Goal: Navigation & Orientation: Find specific page/section

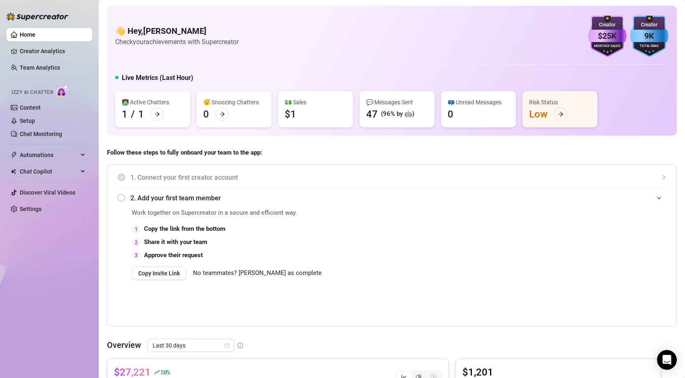
drag, startPoint x: 338, startPoint y: 148, endPoint x: 301, endPoint y: 121, distance: 46.4
click at [299, 148] on span "Follow these steps to fully onboard your team to the app:" at bounding box center [392, 153] width 570 height 10
click at [301, 111] on div "💵 Sales $1" at bounding box center [315, 109] width 75 height 36
click at [297, 102] on div "💵 Sales" at bounding box center [316, 102] width 62 height 9
click at [565, 114] on div at bounding box center [561, 113] width 13 height 13
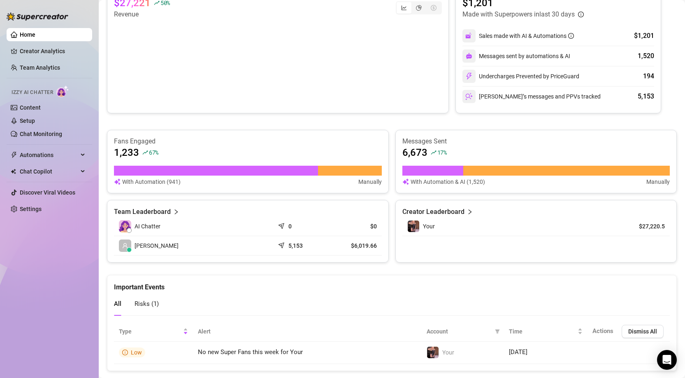
scroll to position [387, 0]
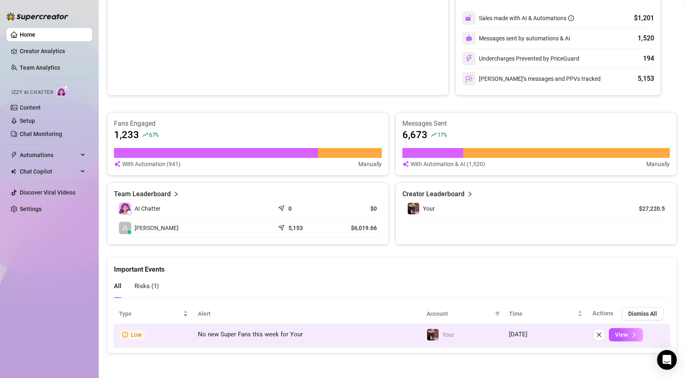
click at [312, 336] on td "No new Super Fans this week for Your" at bounding box center [307, 335] width 229 height 22
click at [314, 336] on td "No new Super Fans this week for Your" at bounding box center [307, 335] width 229 height 22
click at [618, 336] on span "View" at bounding box center [621, 334] width 13 height 7
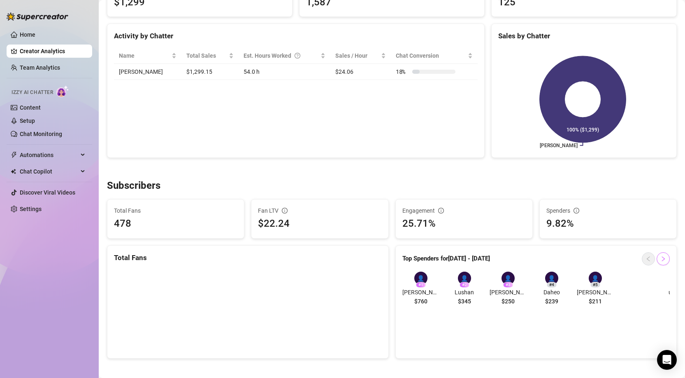
click at [661, 258] on icon "right" at bounding box center [664, 259] width 6 height 6
click at [647, 260] on icon "left" at bounding box center [648, 258] width 3 height 5
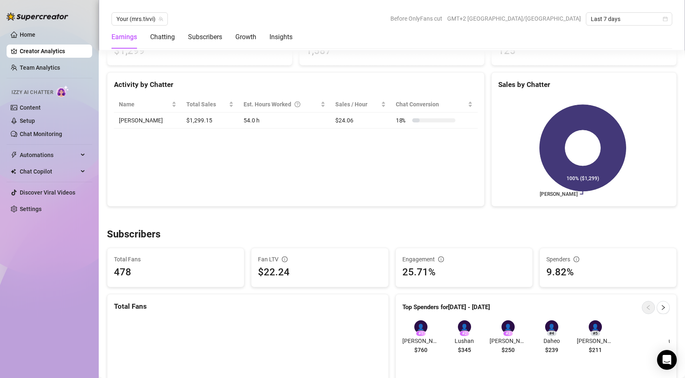
scroll to position [263, 0]
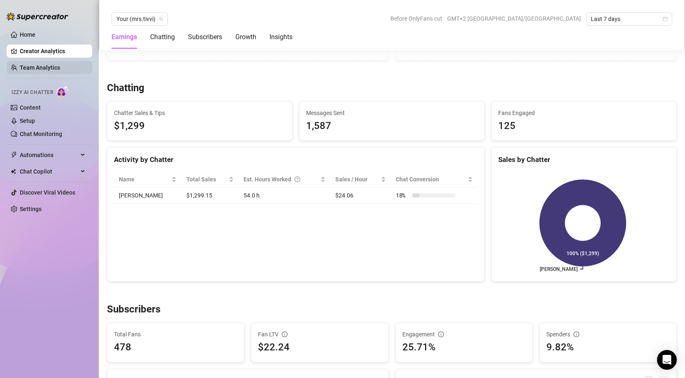
click at [29, 64] on link "Team Analytics" at bounding box center [40, 67] width 40 height 7
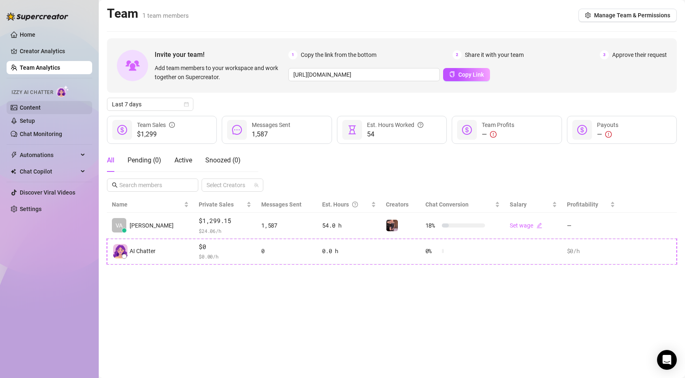
click at [39, 104] on link "Content" at bounding box center [30, 107] width 21 height 7
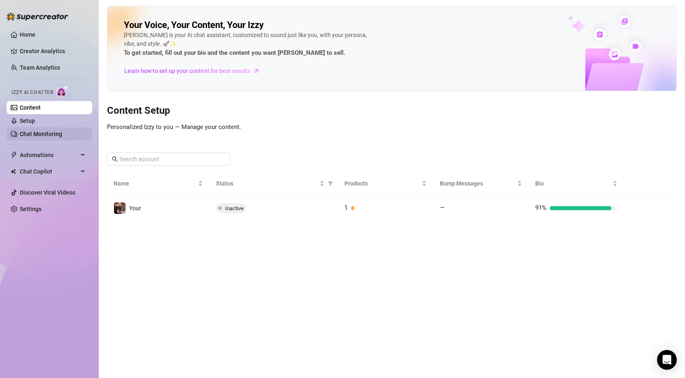
click at [49, 135] on link "Chat Monitoring" at bounding box center [41, 134] width 42 height 7
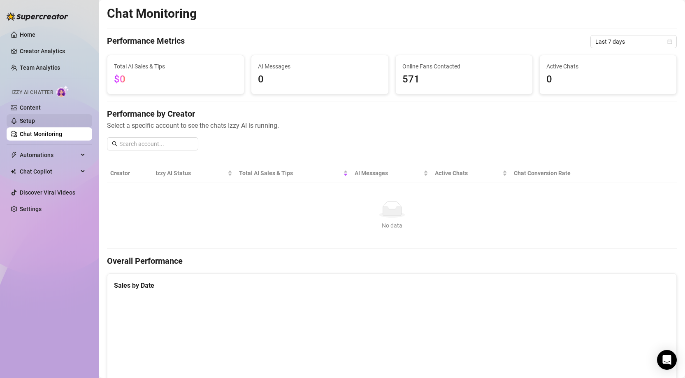
click at [35, 124] on link "Setup" at bounding box center [27, 120] width 15 height 7
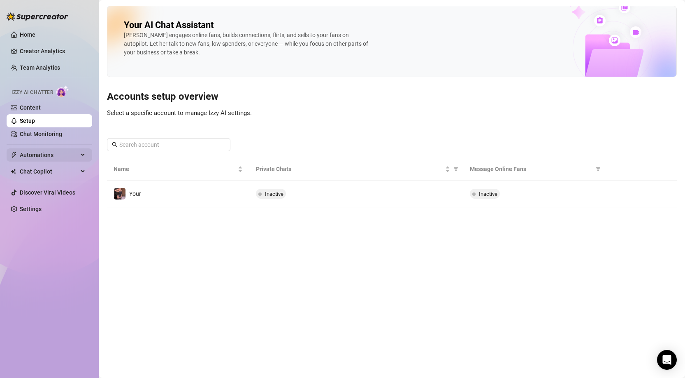
click at [54, 149] on span "Automations" at bounding box center [49, 154] width 58 height 13
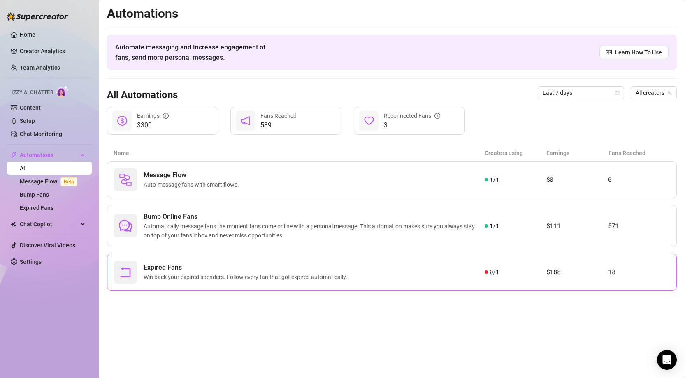
click at [462, 273] on div "Expired Fans Win back your expired spenders. Follow every fan that got expired …" at bounding box center [299, 271] width 371 height 23
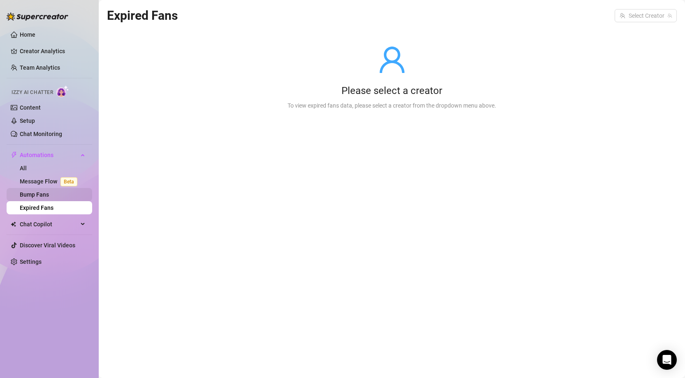
click at [33, 191] on link "Bump Fans" at bounding box center [34, 194] width 29 height 7
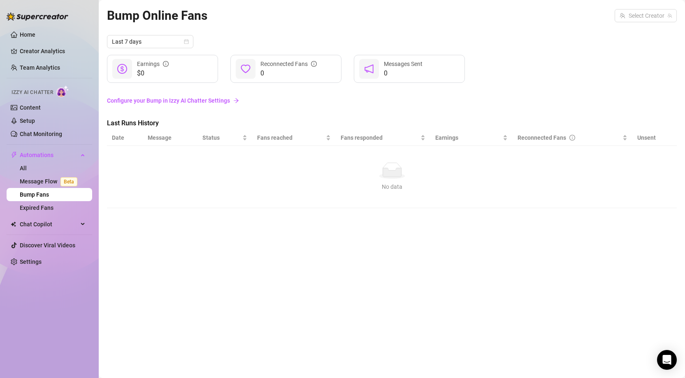
click at [33, 193] on link "Bump Fans" at bounding box center [34, 194] width 29 height 7
click at [30, 182] on link "Message Flow Beta" at bounding box center [50, 181] width 61 height 7
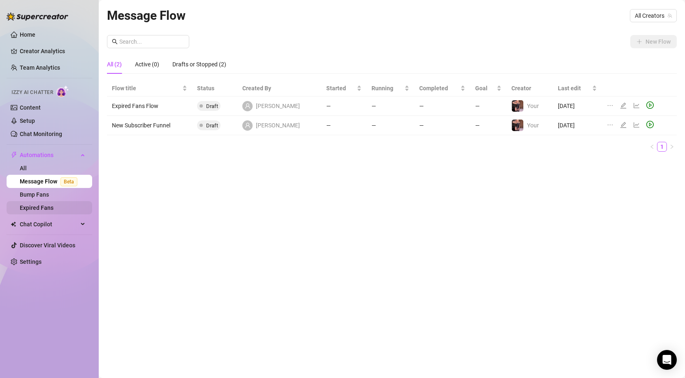
click at [30, 210] on link "Expired Fans" at bounding box center [37, 207] width 34 height 7
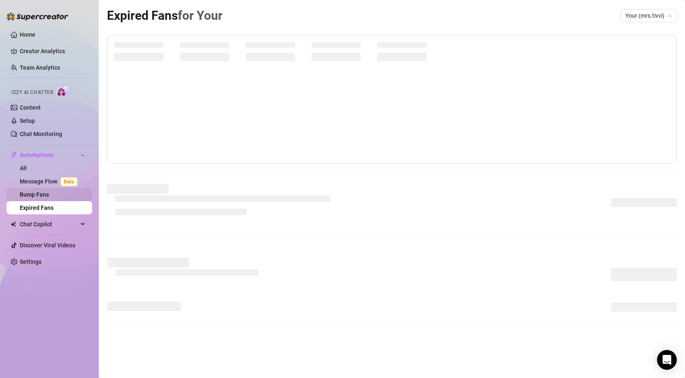
click at [33, 196] on link "Bump Fans" at bounding box center [34, 194] width 29 height 7
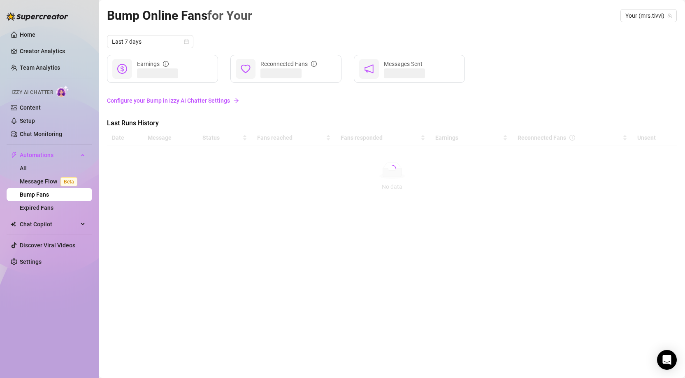
click at [24, 141] on ul "Home Creator Analytics Team Analytics Izzy AI Chatter Content Setup Chat Monito…" at bounding box center [50, 148] width 86 height 247
click at [27, 156] on span "Automations" at bounding box center [49, 154] width 58 height 13
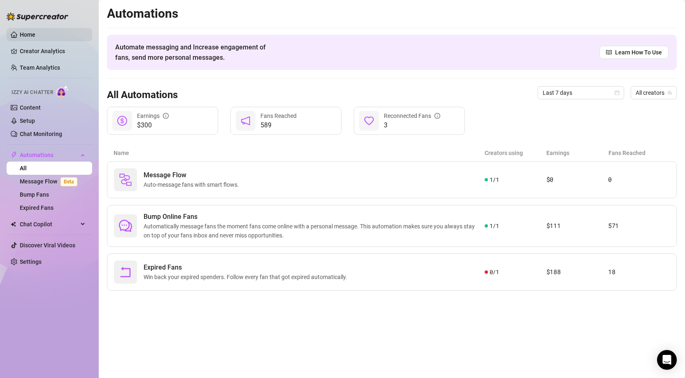
click at [35, 36] on link "Home" at bounding box center [28, 34] width 16 height 7
